Goal: Task Accomplishment & Management: Use online tool/utility

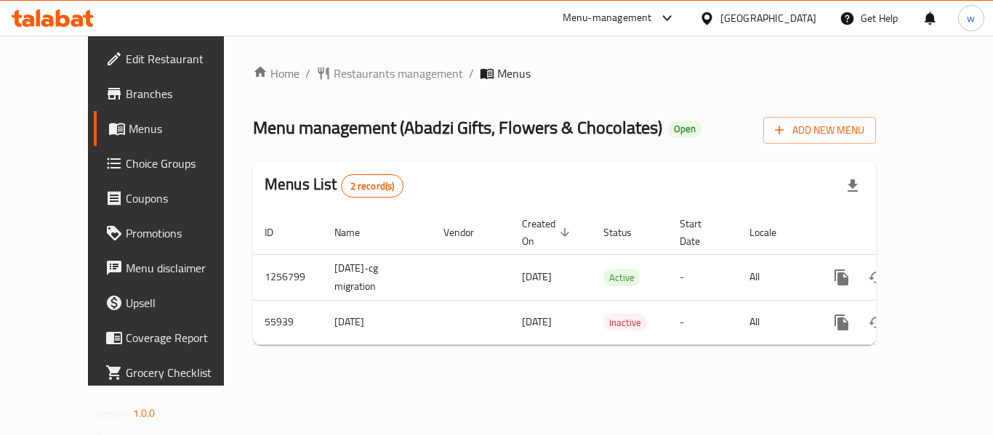
click at [126, 168] on span "Choice Groups" at bounding box center [184, 163] width 116 height 17
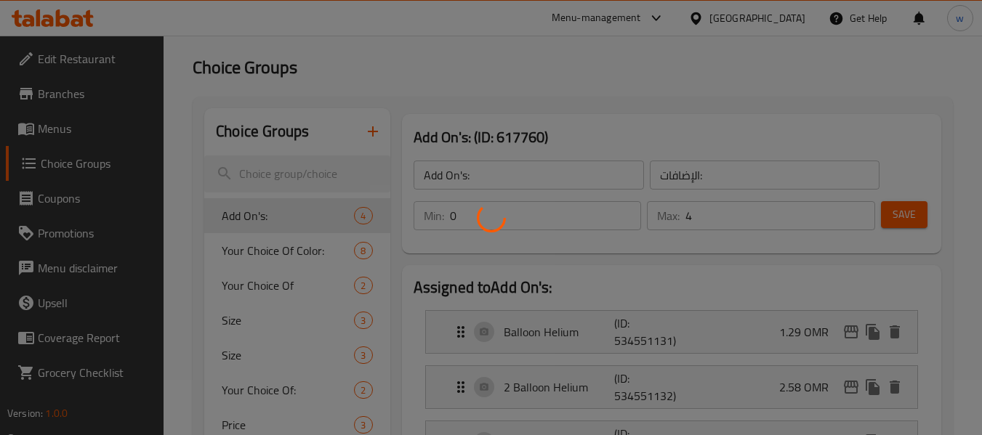
scroll to position [145, 0]
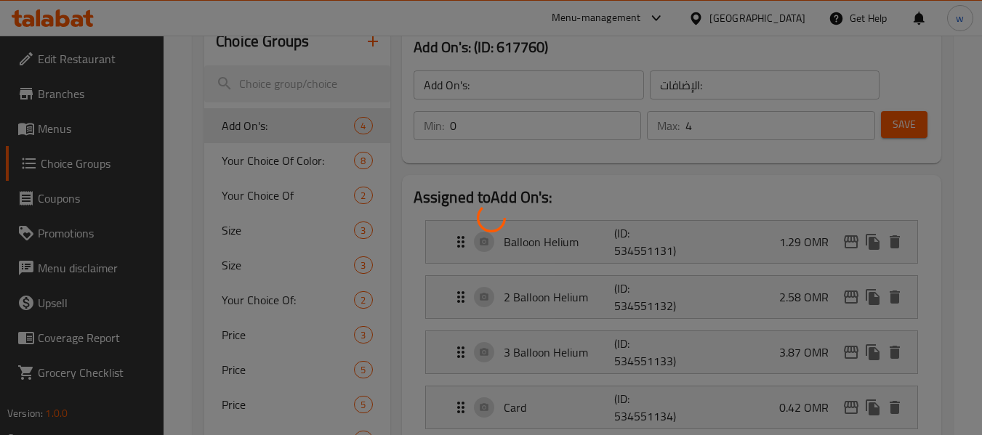
click at [300, 132] on div at bounding box center [491, 217] width 982 height 435
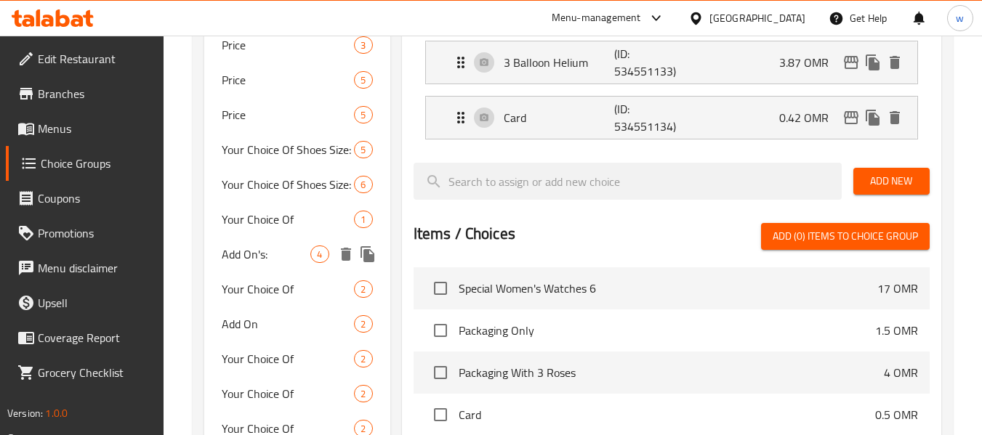
scroll to position [436, 0]
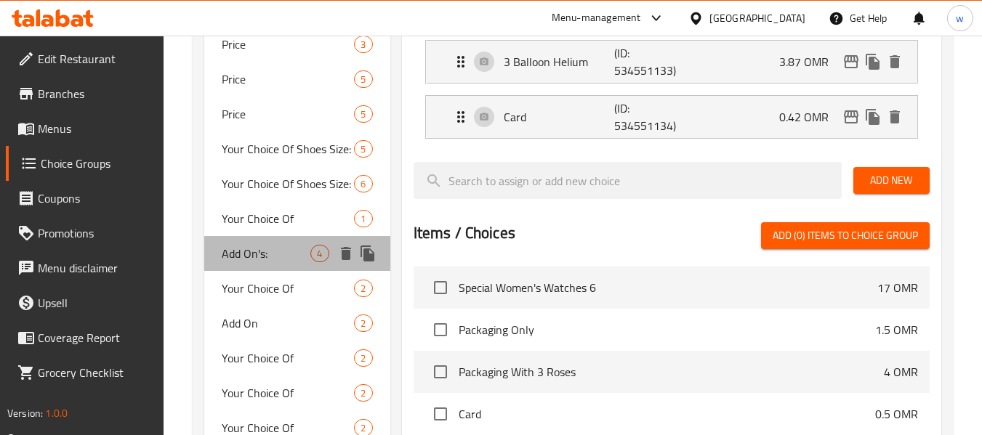
click at [263, 256] on span "Add On's:" at bounding box center [266, 253] width 89 height 17
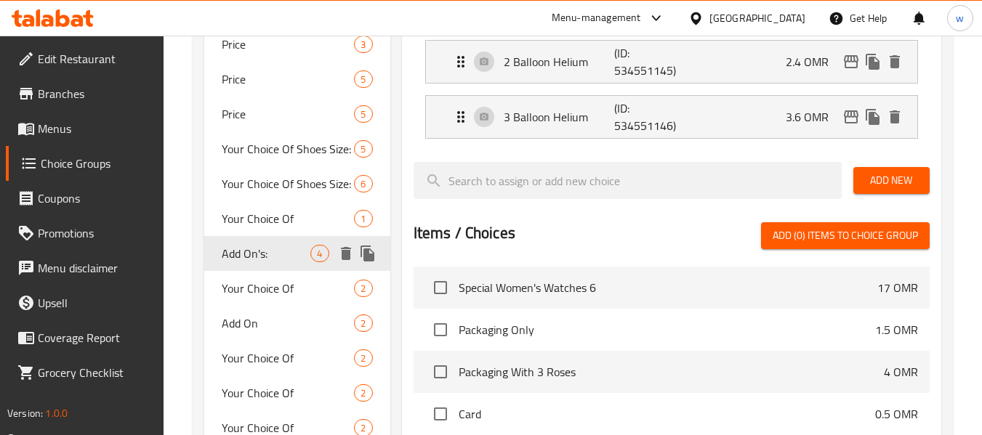
type input "3"
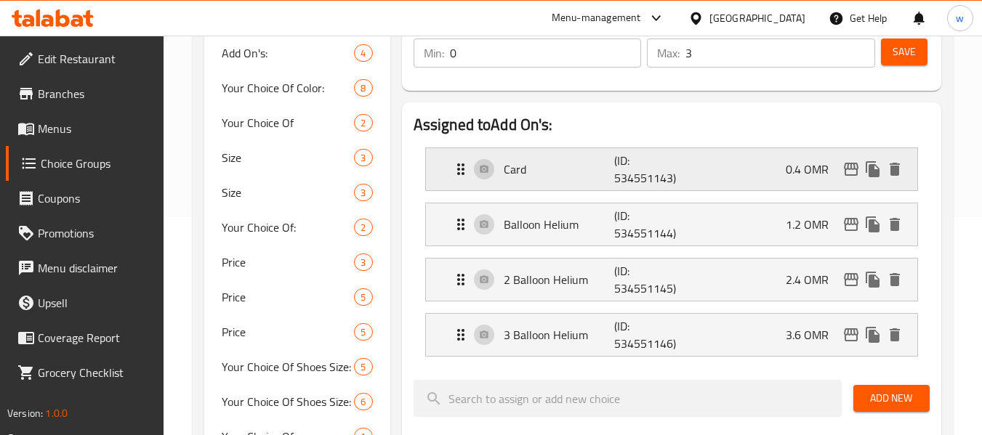
scroll to position [581, 0]
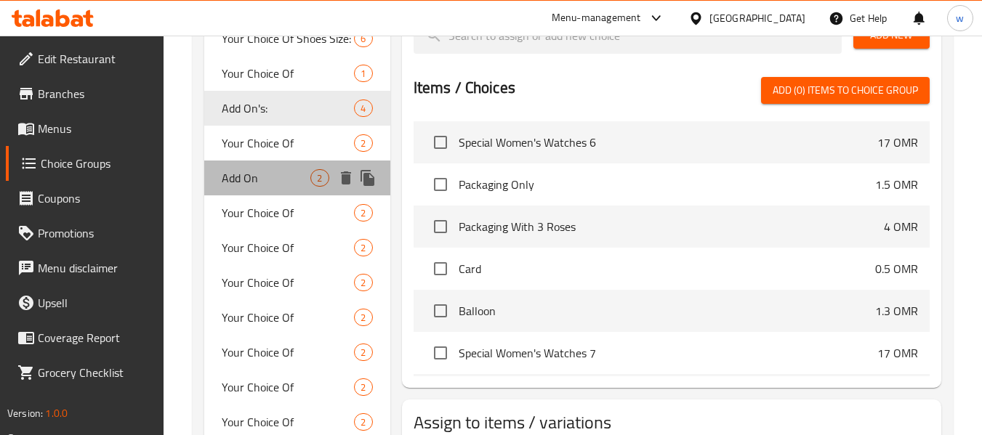
click at [233, 180] on span "Add On" at bounding box center [266, 177] width 89 height 17
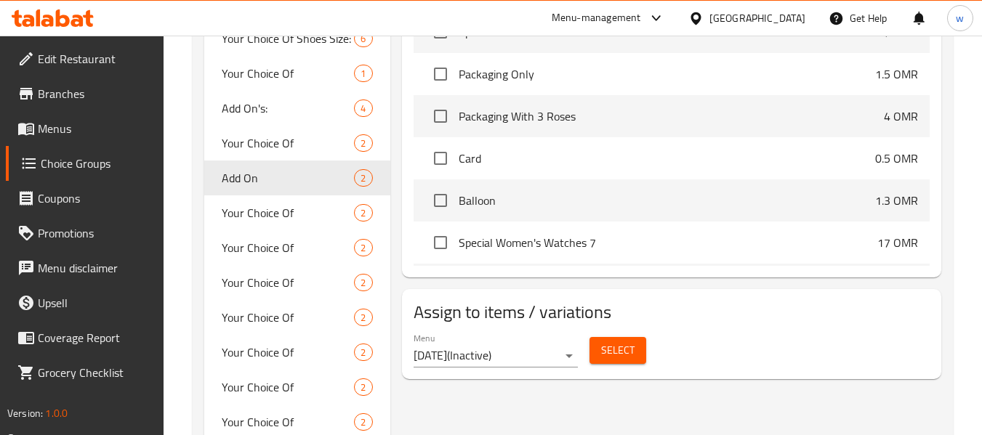
type input "Add On"
type input "الاضافات"
type input "2"
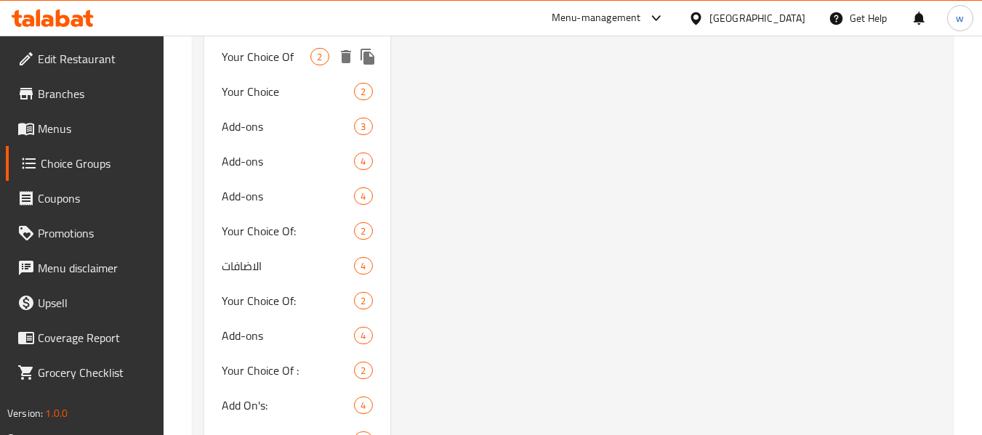
scroll to position [1018, 0]
drag, startPoint x: 246, startPoint y: 162, endPoint x: 611, endPoint y: 286, distance: 386.2
click at [246, 162] on span "Add-ons" at bounding box center [266, 160] width 89 height 17
type input "Add-ons"
type input "3"
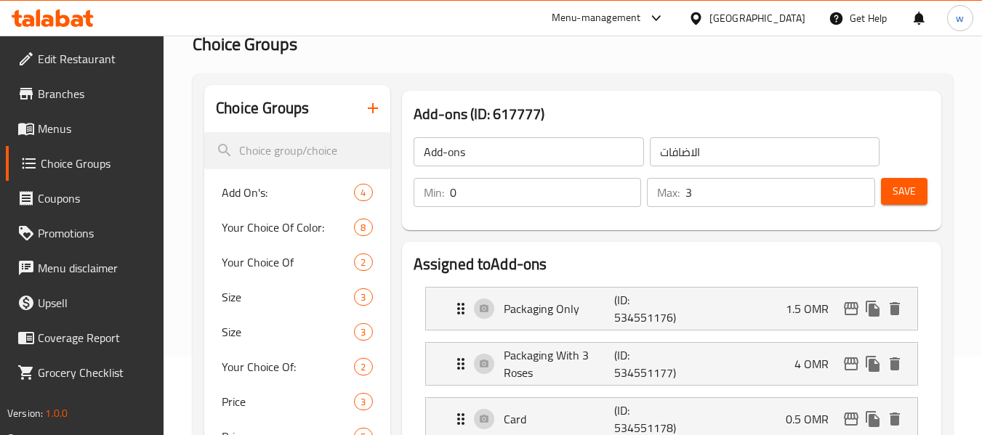
scroll to position [0, 0]
